Goal: Task Accomplishment & Management: Manage account settings

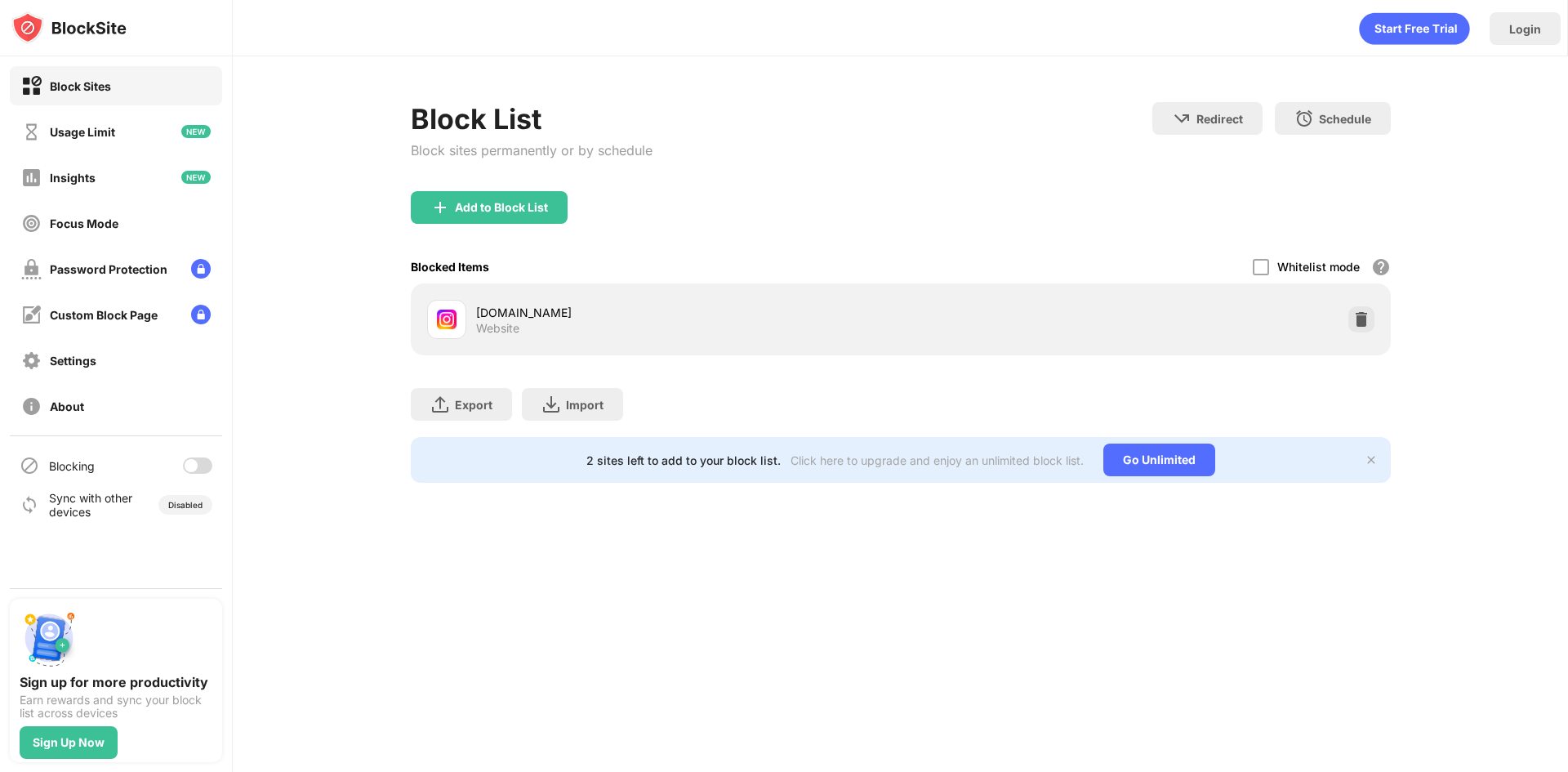
click at [198, 467] on div at bounding box center [197, 466] width 30 height 17
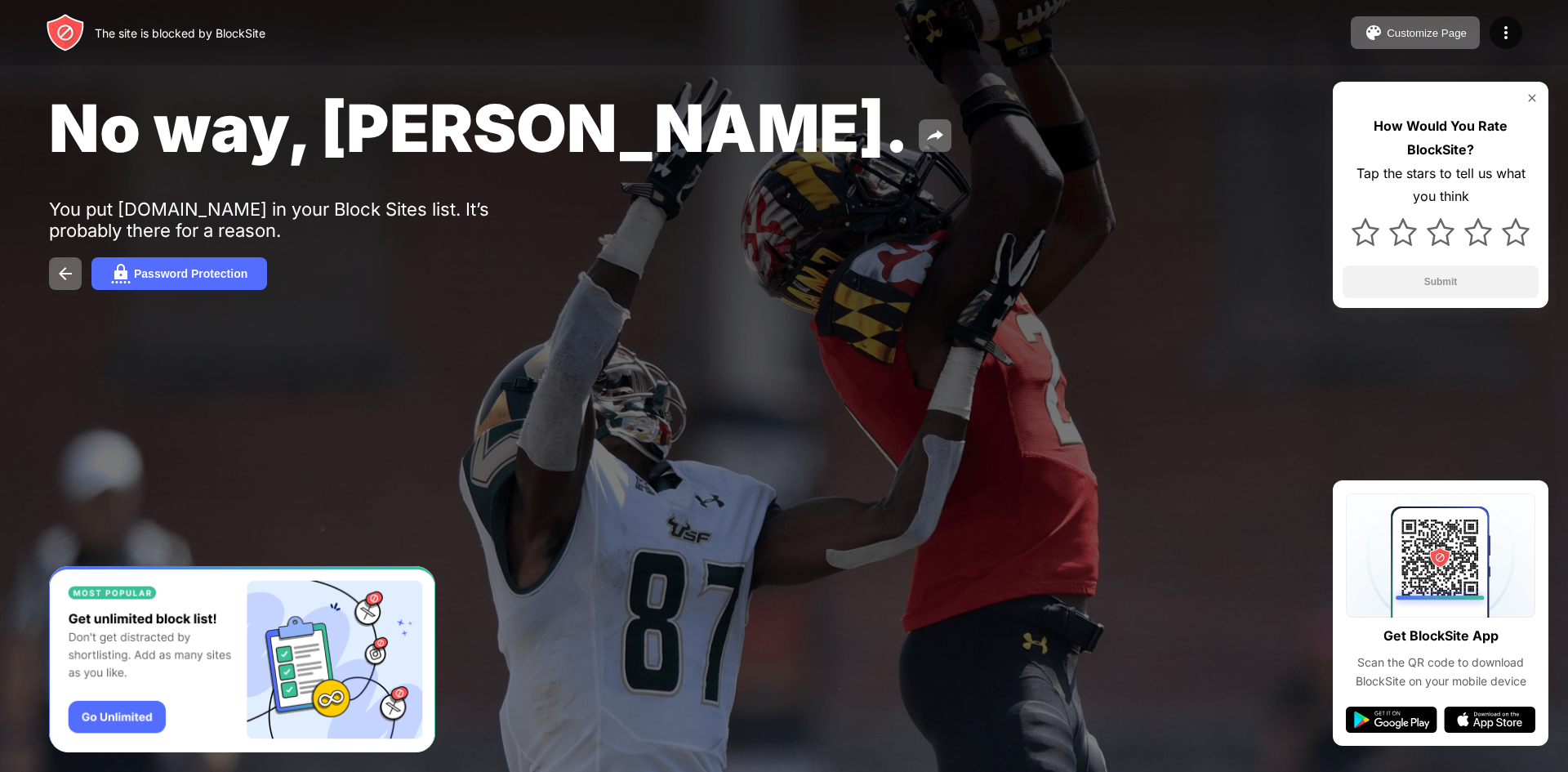
click at [1537, 99] on img at bounding box center [1532, 98] width 13 height 13
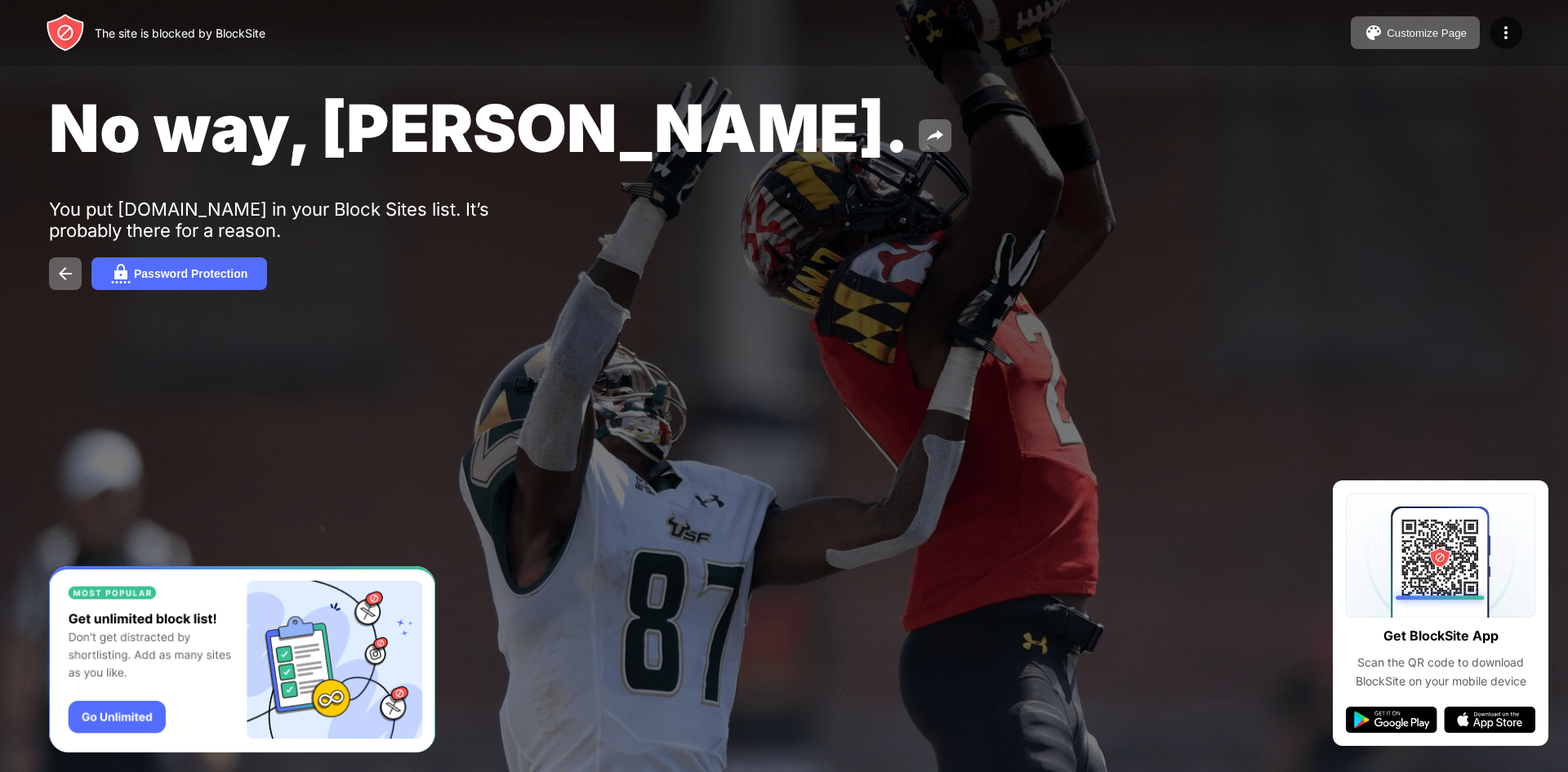
click at [299, 603] on img "Banner Message" at bounding box center [242, 659] width 386 height 187
click at [1515, 20] on div at bounding box center [1505, 32] width 32 height 32
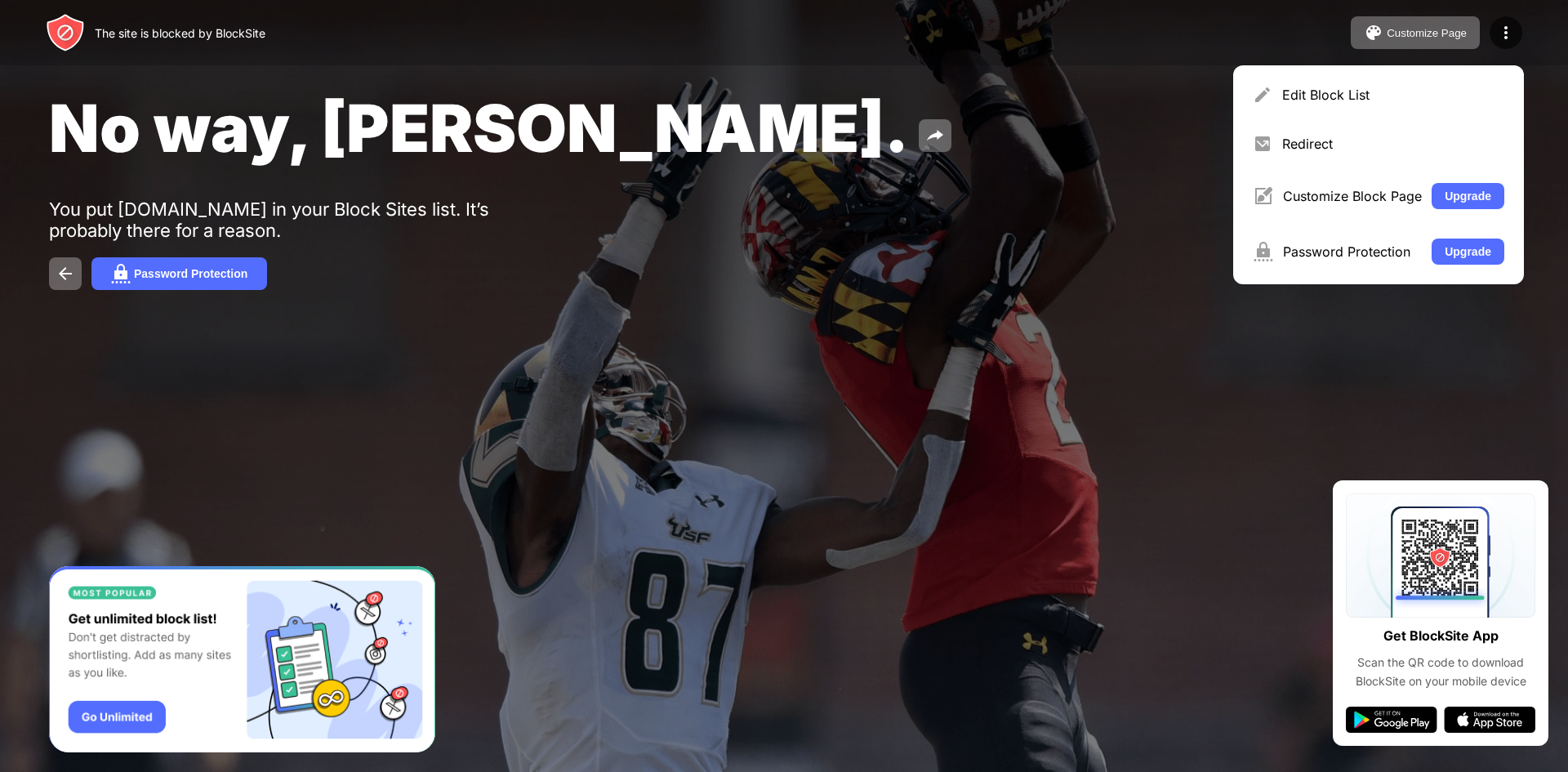
click at [1178, 307] on div "No way, [PERSON_NAME]. You put [DOMAIN_NAME] in your Block Sites list. It’s pro…" at bounding box center [784, 189] width 1568 height 378
